Goal: Information Seeking & Learning: Learn about a topic

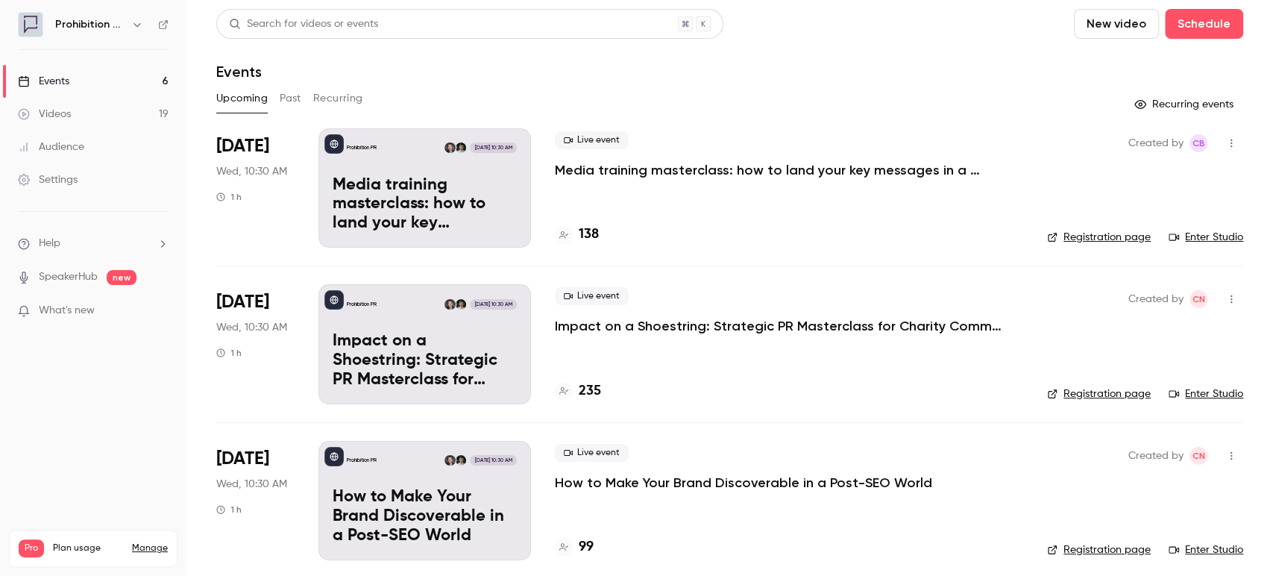
click at [72, 149] on div "Audience" at bounding box center [51, 147] width 66 height 15
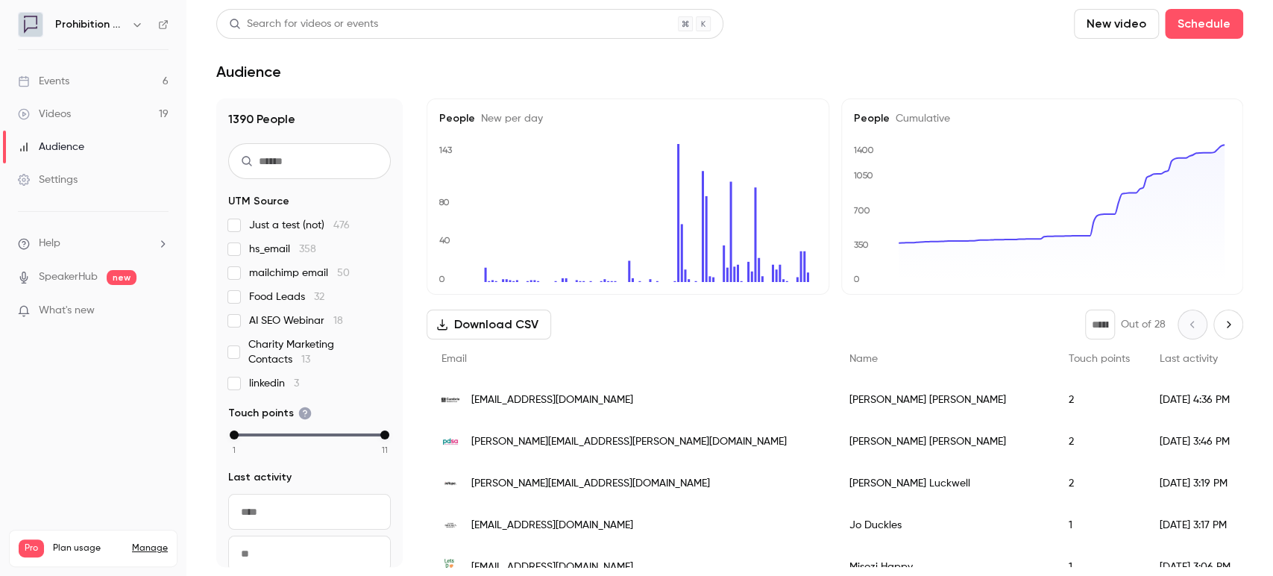
click at [308, 160] on input "text" at bounding box center [309, 161] width 163 height 36
paste input "*********"
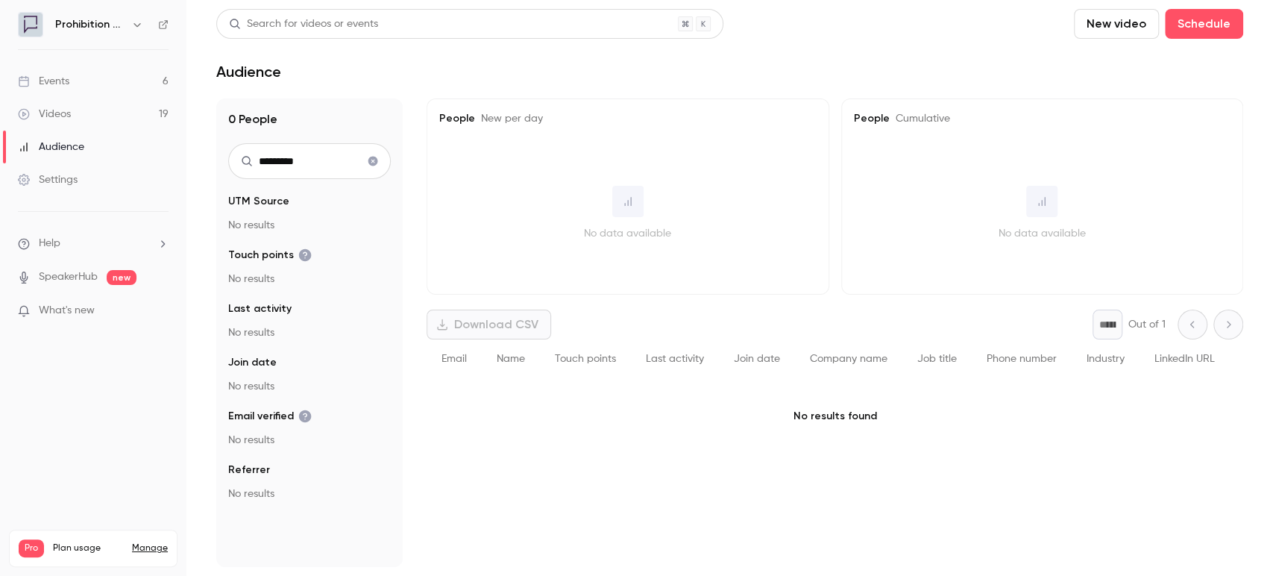
drag, startPoint x: 321, startPoint y: 166, endPoint x: 239, endPoint y: 151, distance: 82.5
click at [239, 151] on input "*********" at bounding box center [309, 161] width 163 height 36
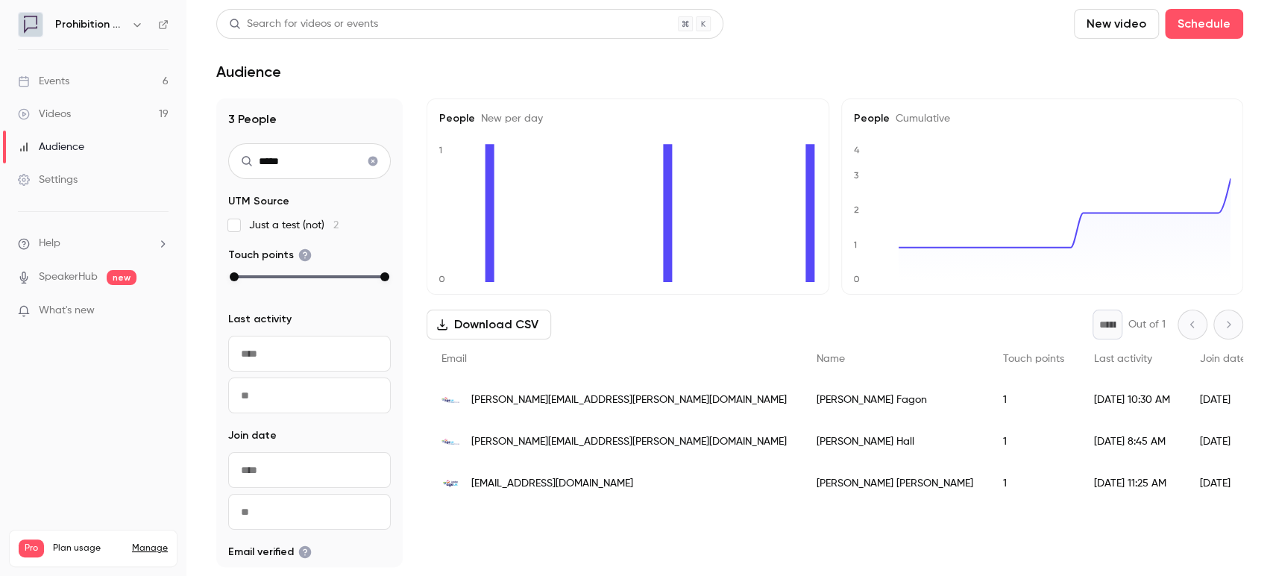
type input "*****"
click at [517, 477] on span "[EMAIL_ADDRESS][DOMAIN_NAME]" at bounding box center [552, 484] width 162 height 16
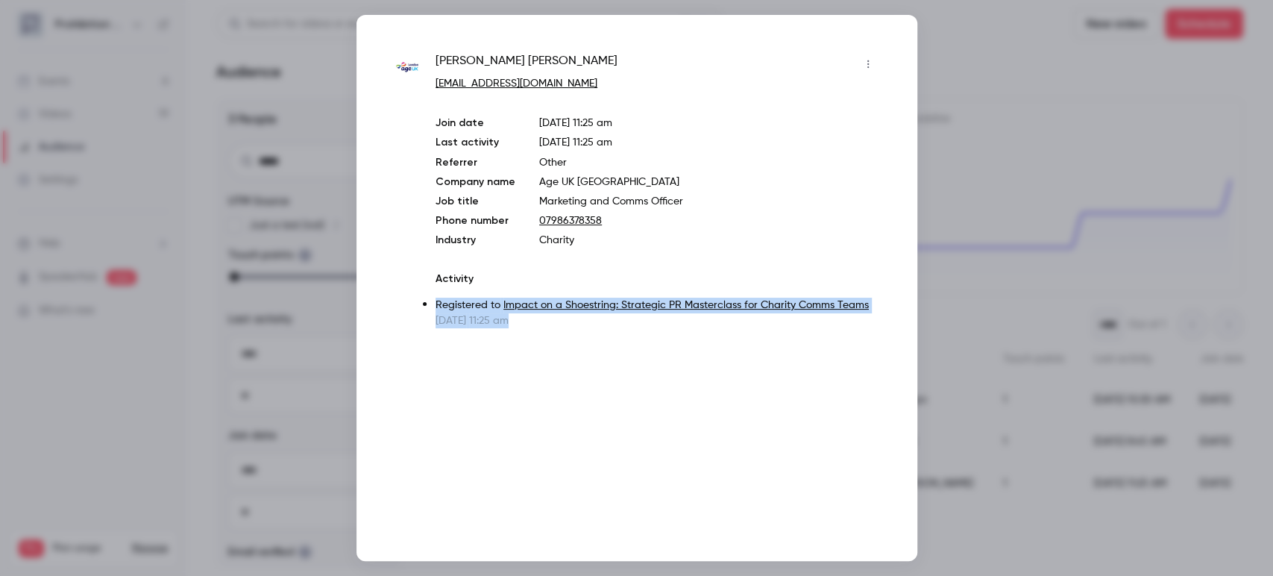
drag, startPoint x: 557, startPoint y: 327, endPoint x: 429, endPoint y: 307, distance: 129.9
click at [429, 307] on div "[PERSON_NAME] [EMAIL_ADDRESS][DOMAIN_NAME] Join date [DATE] 11:25 am Last activ…" at bounding box center [637, 190] width 486 height 276
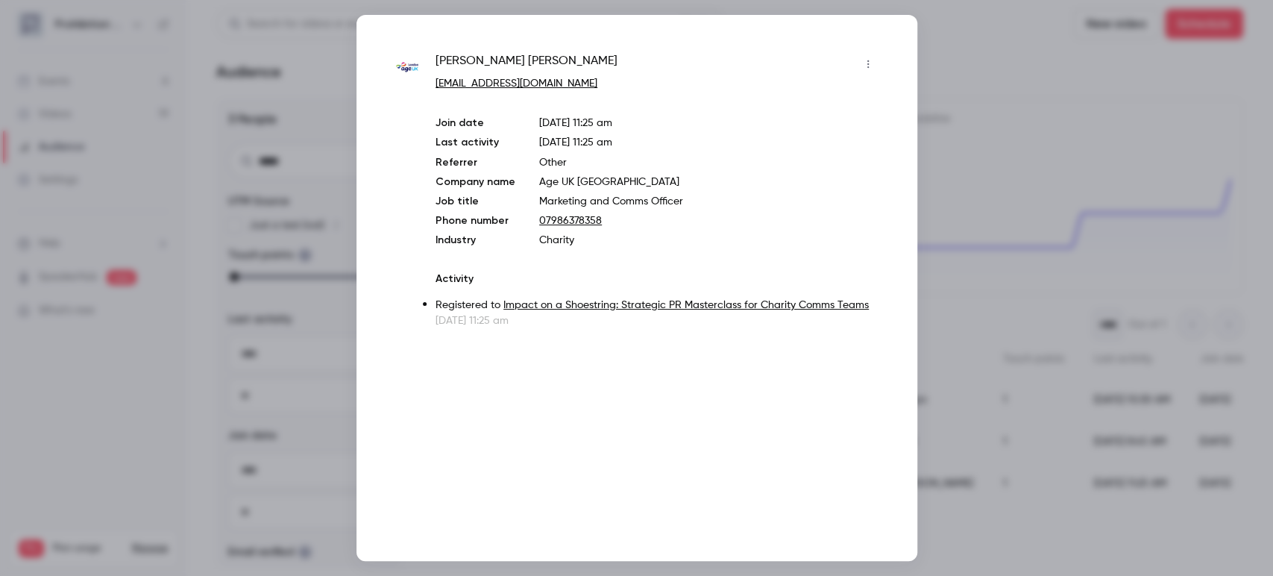
click at [968, 64] on div at bounding box center [636, 288] width 1273 height 576
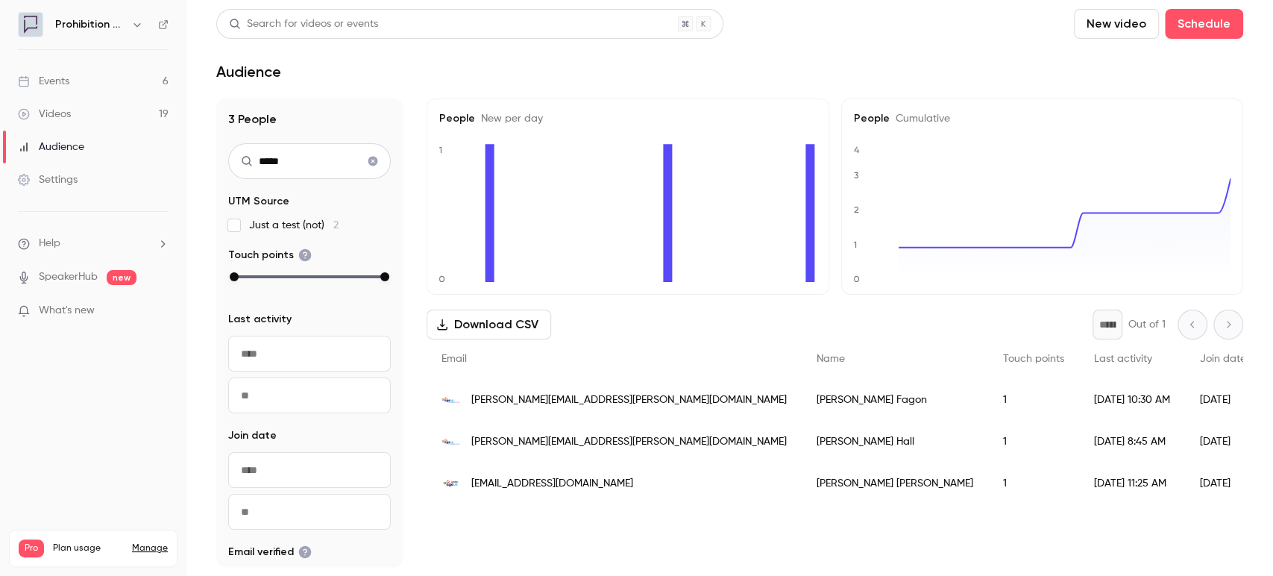
click at [59, 116] on div "Videos" at bounding box center [44, 114] width 53 height 15
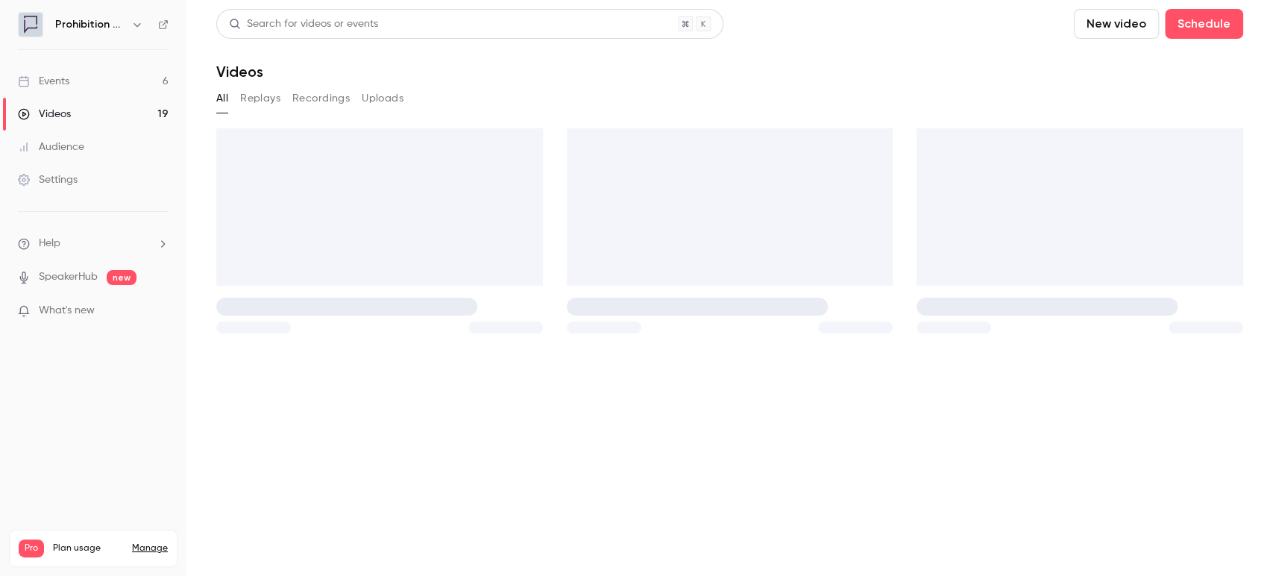
click at [66, 84] on div "Events" at bounding box center [43, 81] width 51 height 15
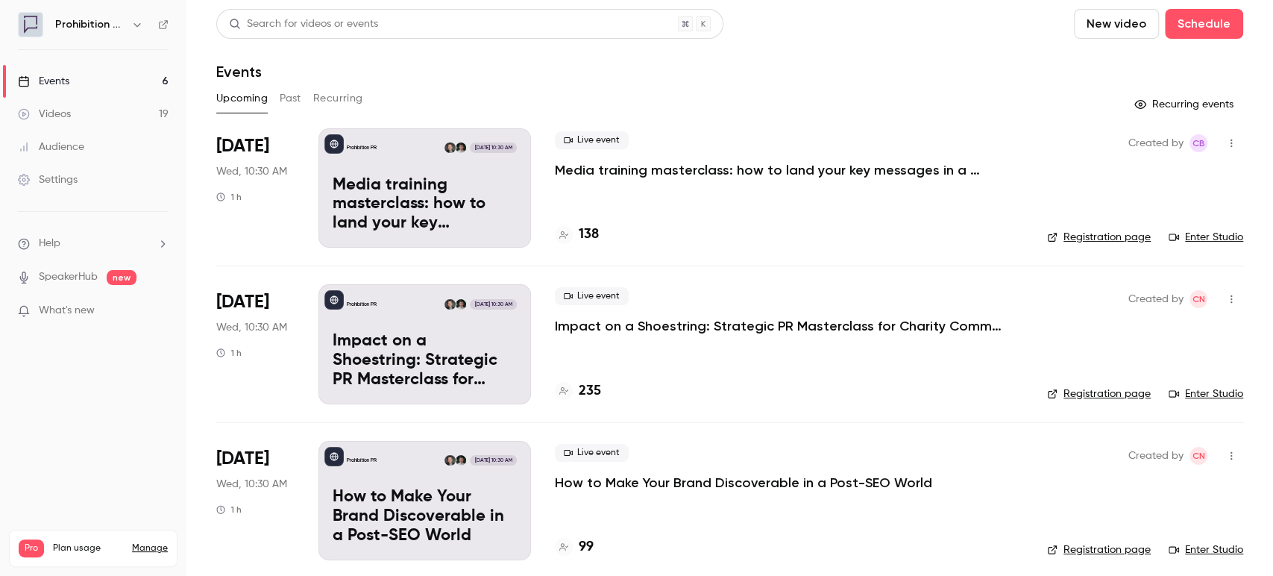
click at [651, 316] on div "Live event Impact on a Shoestring: Strategic PR Masterclass for Charity Comms T…" at bounding box center [789, 311] width 469 height 48
click at [738, 321] on p "Impact on a Shoestring: Strategic PR Masterclass for Charity Comms Teams" at bounding box center [779, 326] width 448 height 18
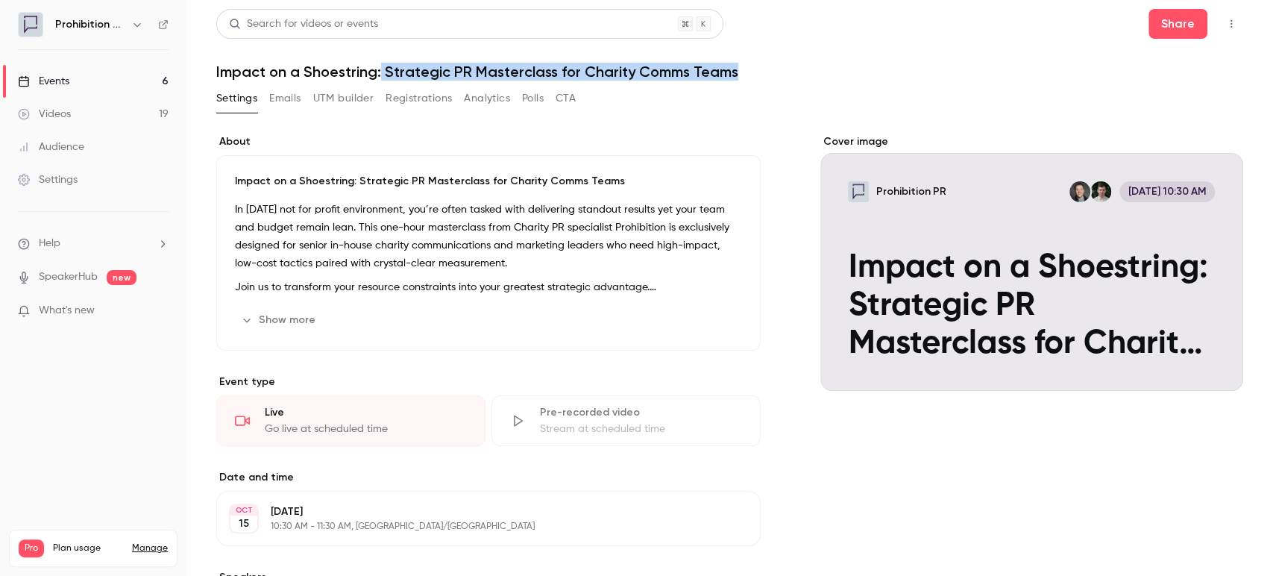
drag, startPoint x: 381, startPoint y: 69, endPoint x: 786, endPoint y: 82, distance: 404.5
click at [786, 82] on div "Search for videos or events Share Impact on a Shoestring: Strategic PR Mastercl…" at bounding box center [729, 471] width 1027 height 924
copy h1 "Strategic PR Masterclass for Charity Comms Teams"
click at [93, 80] on link "Events 6" at bounding box center [93, 81] width 187 height 33
